Goal: Task Accomplishment & Management: Complete application form

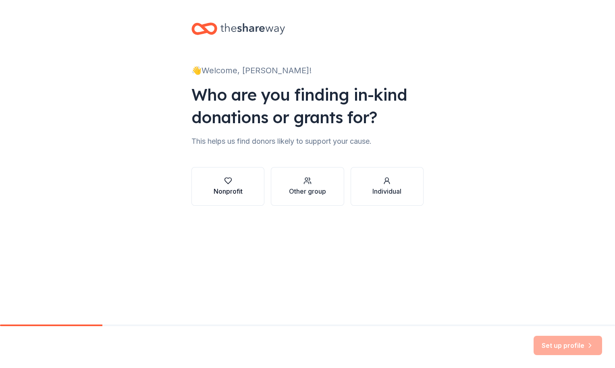
click at [242, 187] on div "Nonprofit" at bounding box center [228, 192] width 29 height 10
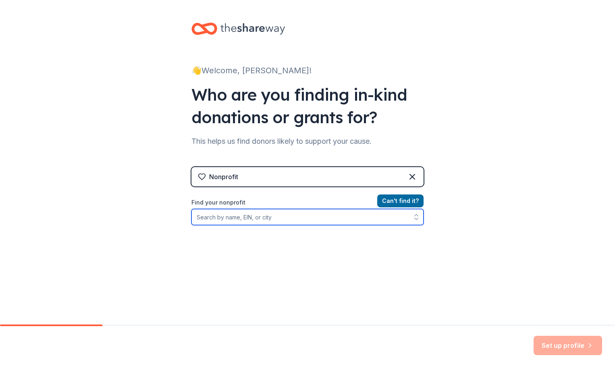
click at [219, 222] on input "Find your nonprofit" at bounding box center [307, 217] width 232 height 16
drag, startPoint x: 206, startPoint y: 216, endPoint x: 174, endPoint y: 216, distance: 31.8
click at [174, 216] on div "👋 Welcome, Danielle! Who are you finding in-kind donations or grants for? This …" at bounding box center [307, 172] width 615 height 345
type input "Downey Rose Float"
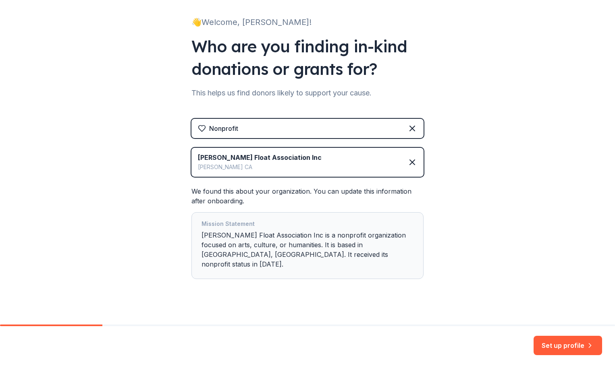
scroll to position [48, 0]
click at [557, 346] on button "Set up profile" at bounding box center [568, 345] width 69 height 19
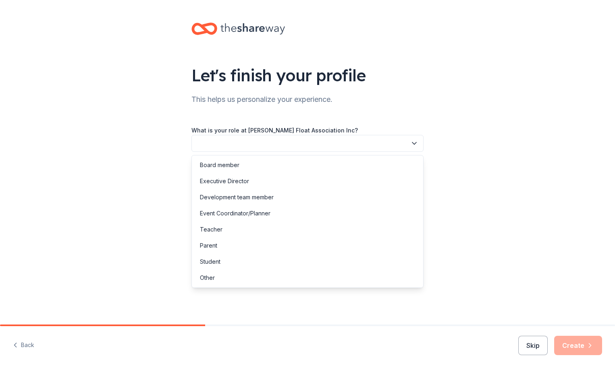
click at [307, 144] on button "button" at bounding box center [307, 143] width 232 height 17
click at [269, 179] on div "Executive Director" at bounding box center [307, 181] width 228 height 16
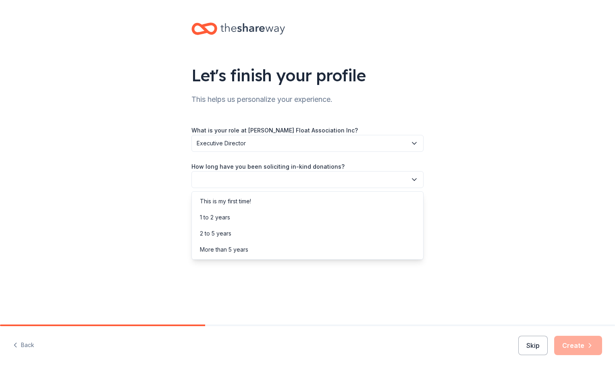
click at [257, 177] on button "button" at bounding box center [307, 179] width 232 height 17
click at [222, 247] on div "More than 5 years" at bounding box center [224, 250] width 48 height 10
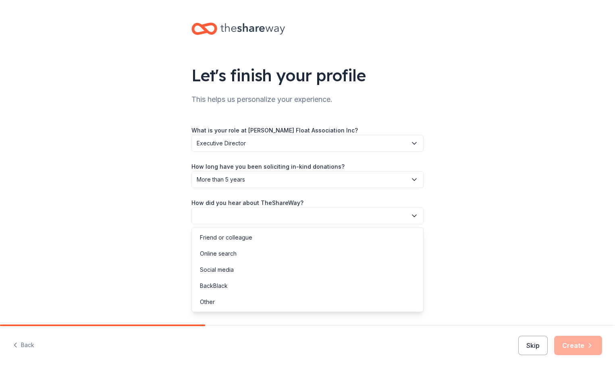
click at [224, 213] on button "button" at bounding box center [307, 216] width 232 height 17
click at [220, 236] on div "Friend or colleague" at bounding box center [226, 238] width 52 height 10
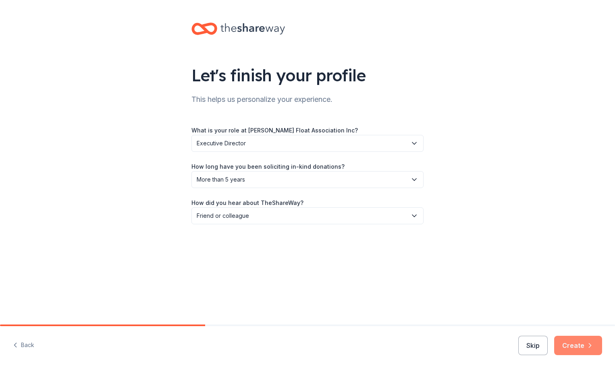
click at [581, 347] on button "Create" at bounding box center [578, 345] width 48 height 19
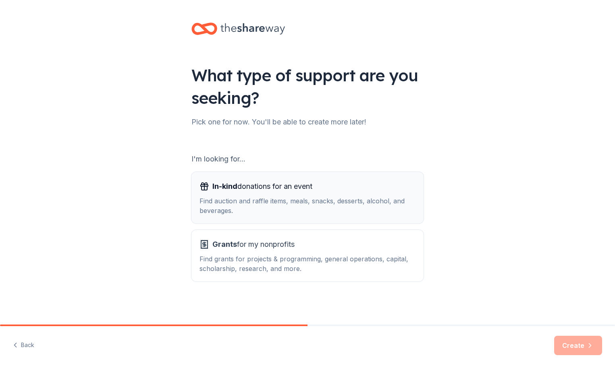
click at [268, 198] on div "Find auction and raffle items, meals, snacks, desserts, alcohol, and beverages." at bounding box center [307, 205] width 216 height 19
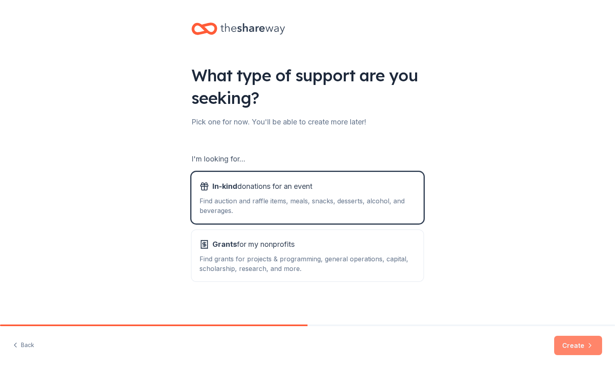
click at [571, 346] on button "Create" at bounding box center [578, 345] width 48 height 19
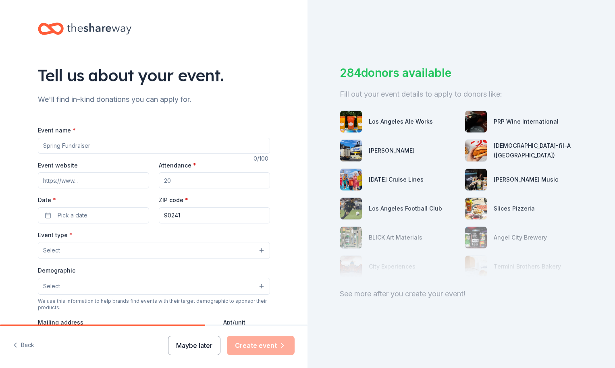
click at [202, 341] on button "Maybe later" at bounding box center [194, 345] width 52 height 19
click at [199, 341] on button "Maybe later" at bounding box center [194, 345] width 52 height 19
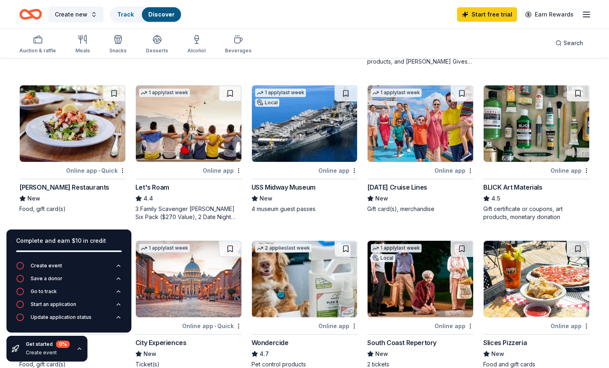
scroll to position [346, 0]
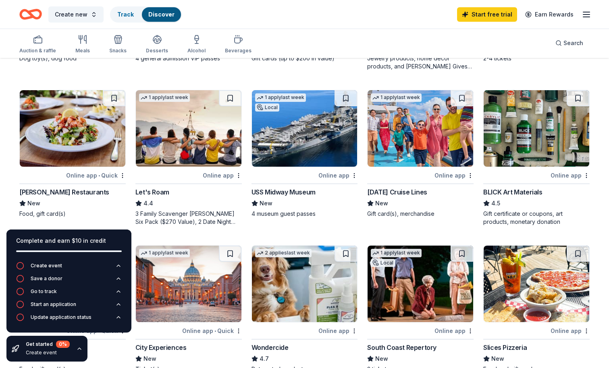
click at [310, 130] on img at bounding box center [305, 128] width 106 height 77
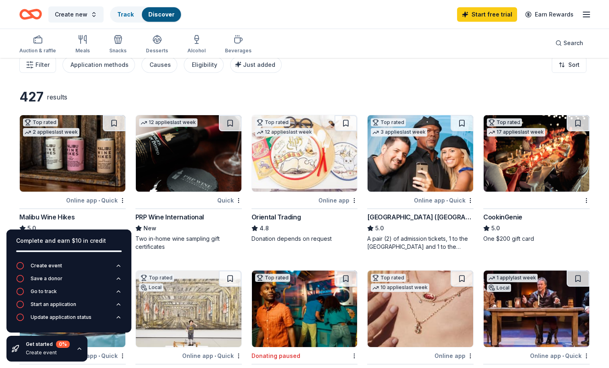
scroll to position [10, 0]
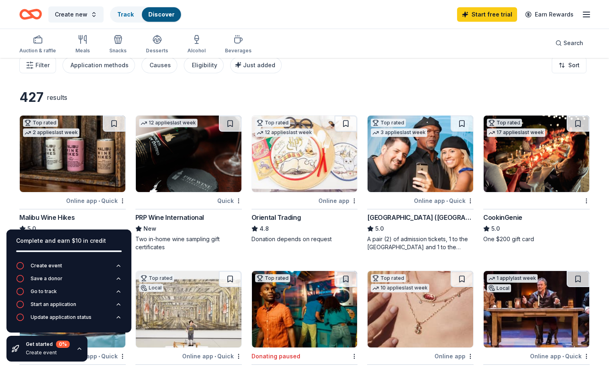
click at [538, 166] on img at bounding box center [537, 154] width 106 height 77
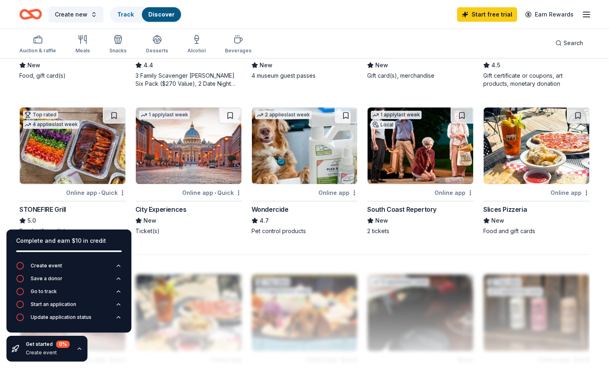
scroll to position [467, 0]
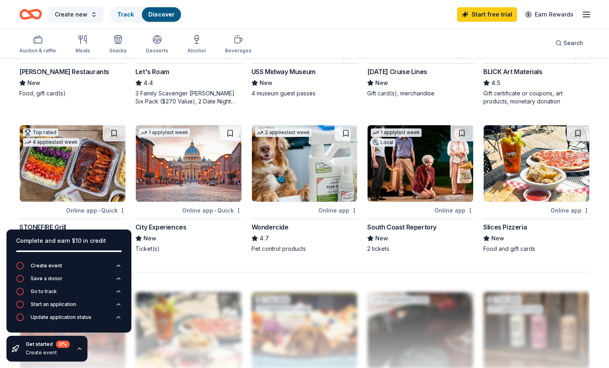
click at [174, 169] on img at bounding box center [189, 163] width 106 height 77
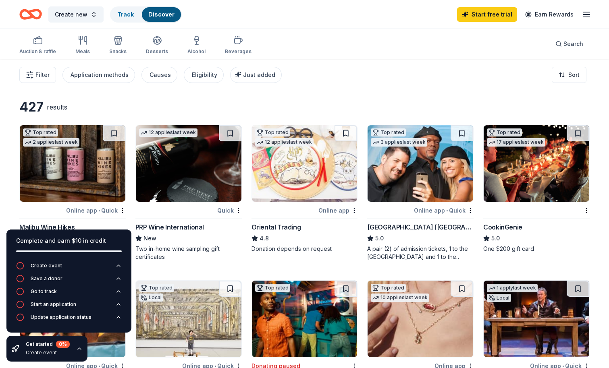
scroll to position [0, 0]
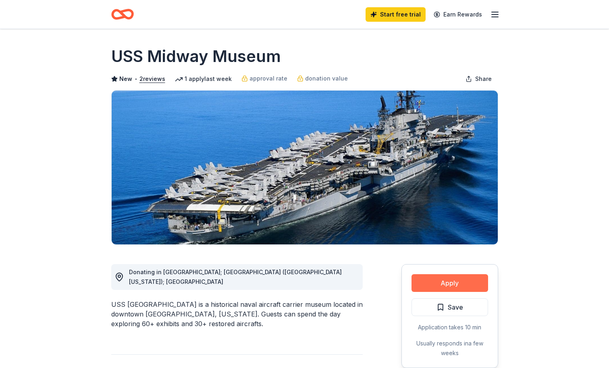
click at [449, 286] on button "Apply" at bounding box center [449, 283] width 77 height 18
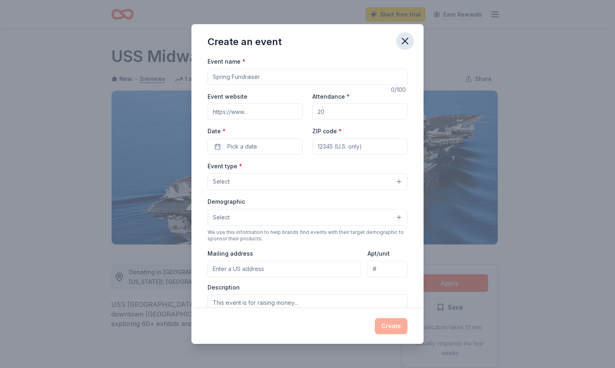
click at [404, 41] on icon "button" at bounding box center [404, 40] width 11 height 11
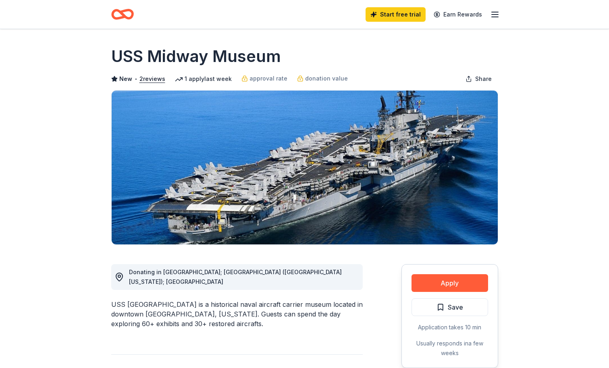
drag, startPoint x: 285, startPoint y: 57, endPoint x: 120, endPoint y: 55, distance: 165.2
click at [120, 55] on div "USS Midway Museum" at bounding box center [304, 56] width 387 height 23
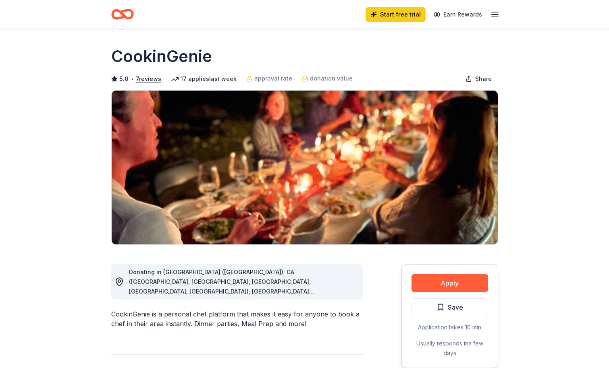
drag, startPoint x: 213, startPoint y: 56, endPoint x: 152, endPoint y: 54, distance: 60.5
click at [152, 54] on div "CookinGenie" at bounding box center [304, 56] width 387 height 23
drag, startPoint x: 113, startPoint y: 56, endPoint x: 183, endPoint y: 57, distance: 69.3
click at [183, 57] on h1 "CookinGenie" at bounding box center [161, 56] width 101 height 23
click at [456, 280] on button "Apply" at bounding box center [449, 283] width 77 height 18
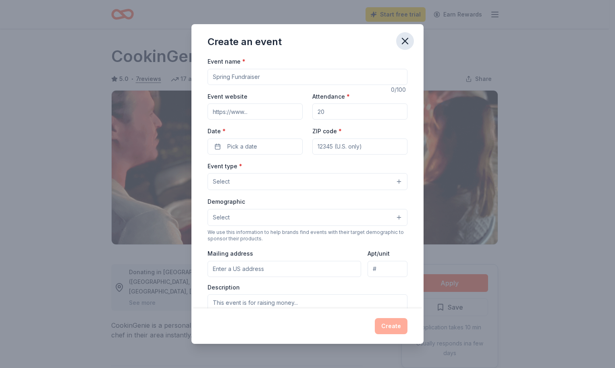
click at [405, 41] on icon "button" at bounding box center [405, 41] width 6 height 6
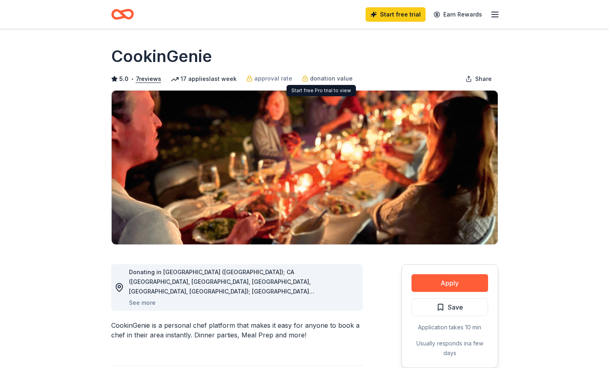
click at [332, 81] on span "donation value" at bounding box center [331, 79] width 43 height 10
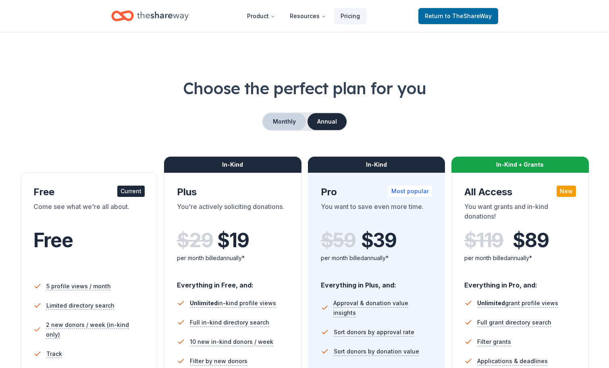
click at [280, 126] on button "Monthly" at bounding box center [284, 121] width 43 height 17
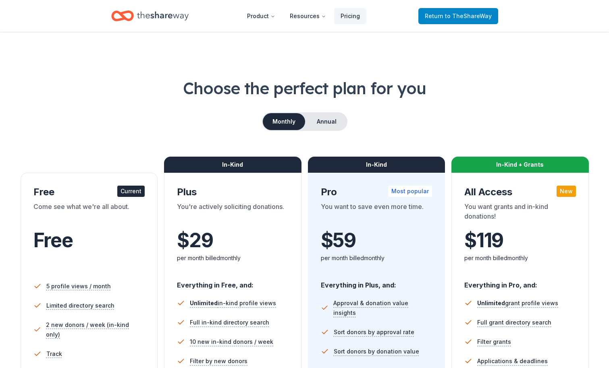
click at [472, 17] on span "to TheShareWay" at bounding box center [468, 15] width 47 height 7
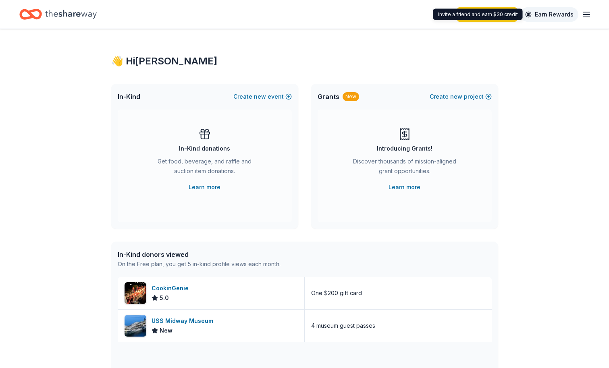
click at [558, 15] on link "Earn Rewards" at bounding box center [549, 14] width 58 height 15
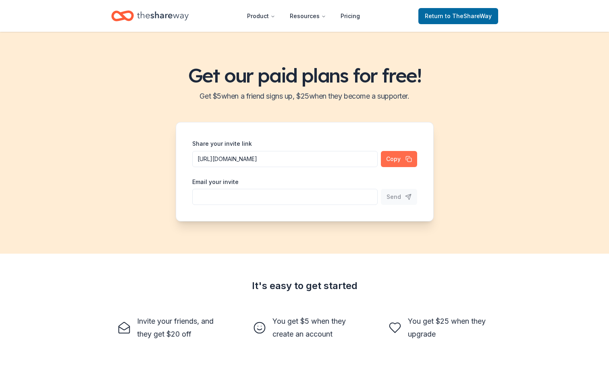
click at [393, 160] on button "Copy" at bounding box center [399, 159] width 36 height 16
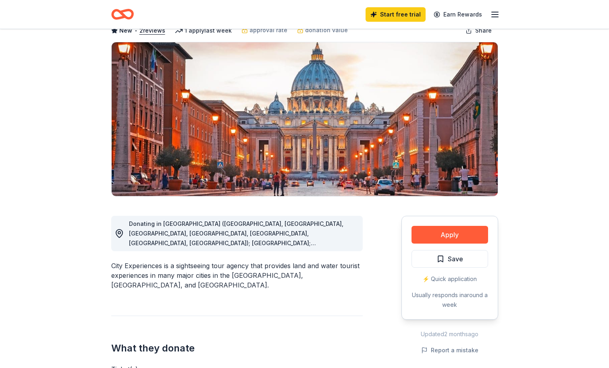
scroll to position [73, 0]
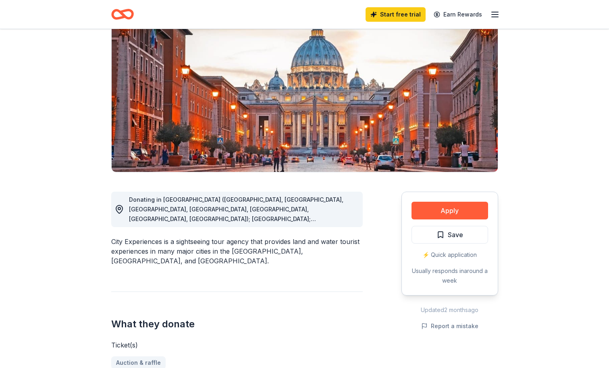
drag, startPoint x: 110, startPoint y: 243, endPoint x: 150, endPoint y: 244, distance: 40.3
drag, startPoint x: 162, startPoint y: 244, endPoint x: 112, endPoint y: 244, distance: 49.6
click at [112, 244] on div "City Experiences is a sightseeing tour agency that provides land and water tour…" at bounding box center [236, 251] width 251 height 29
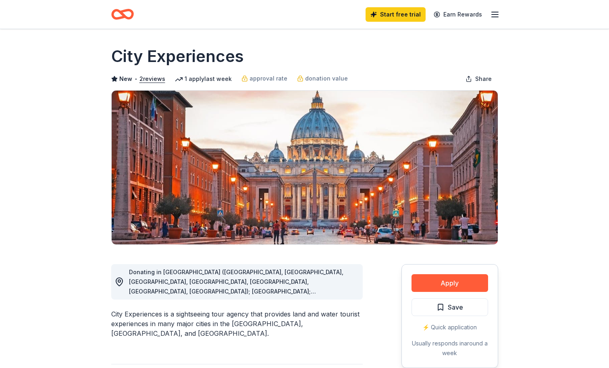
scroll to position [0, 0]
